Goal: Information Seeking & Learning: Learn about a topic

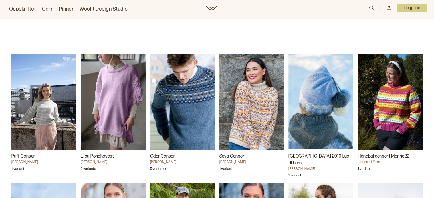
scroll to position [513, 0]
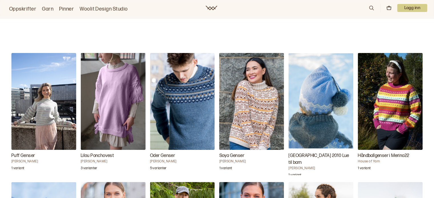
click at [43, 129] on img "Puff Genser" at bounding box center [43, 101] width 65 height 97
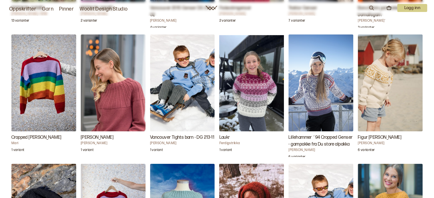
scroll to position [1061, 0]
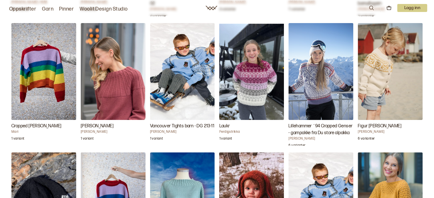
click at [125, 64] on img "Nolana Genser" at bounding box center [113, 71] width 65 height 97
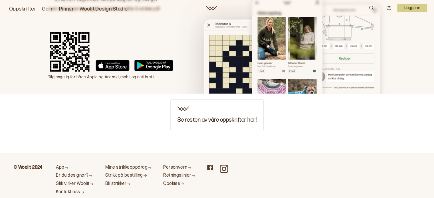
scroll to position [1716, 0]
